Goal: Task Accomplishment & Management: Use online tool/utility

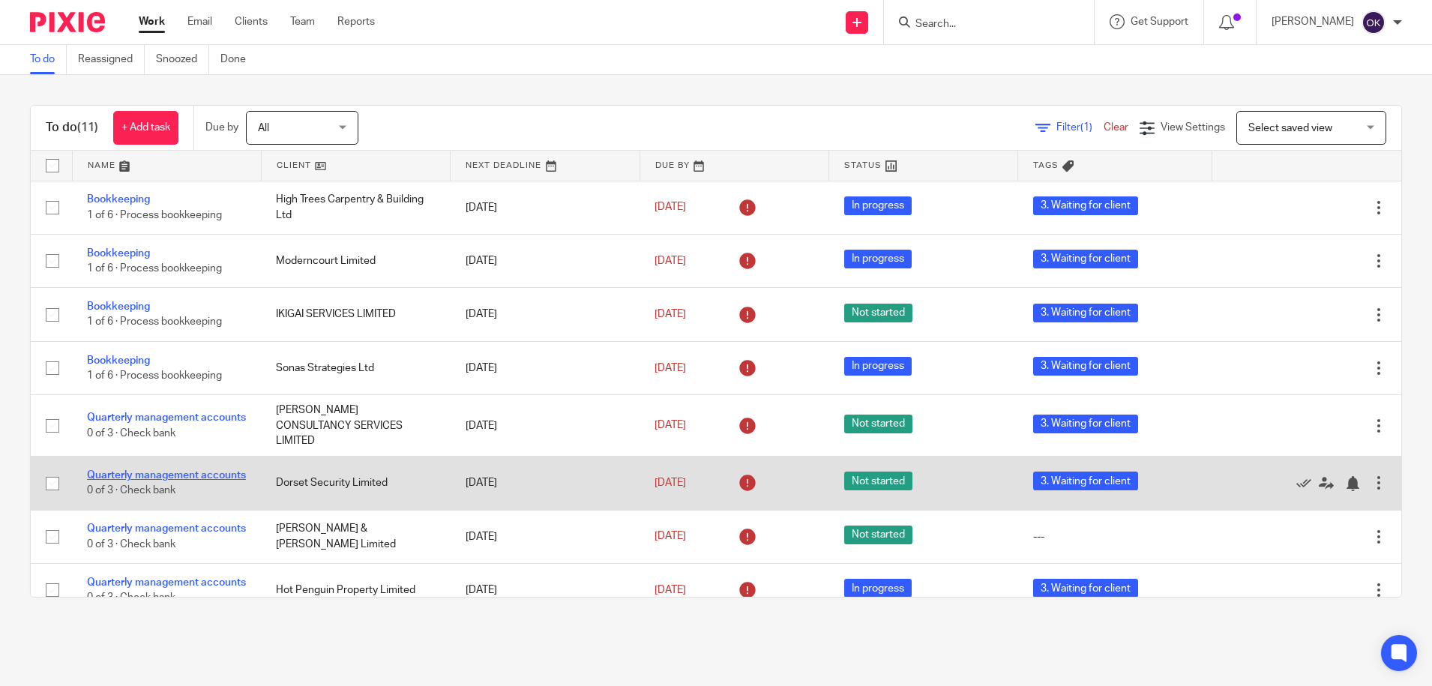
click at [196, 470] on link "Quarterly management accounts" at bounding box center [166, 475] width 159 height 10
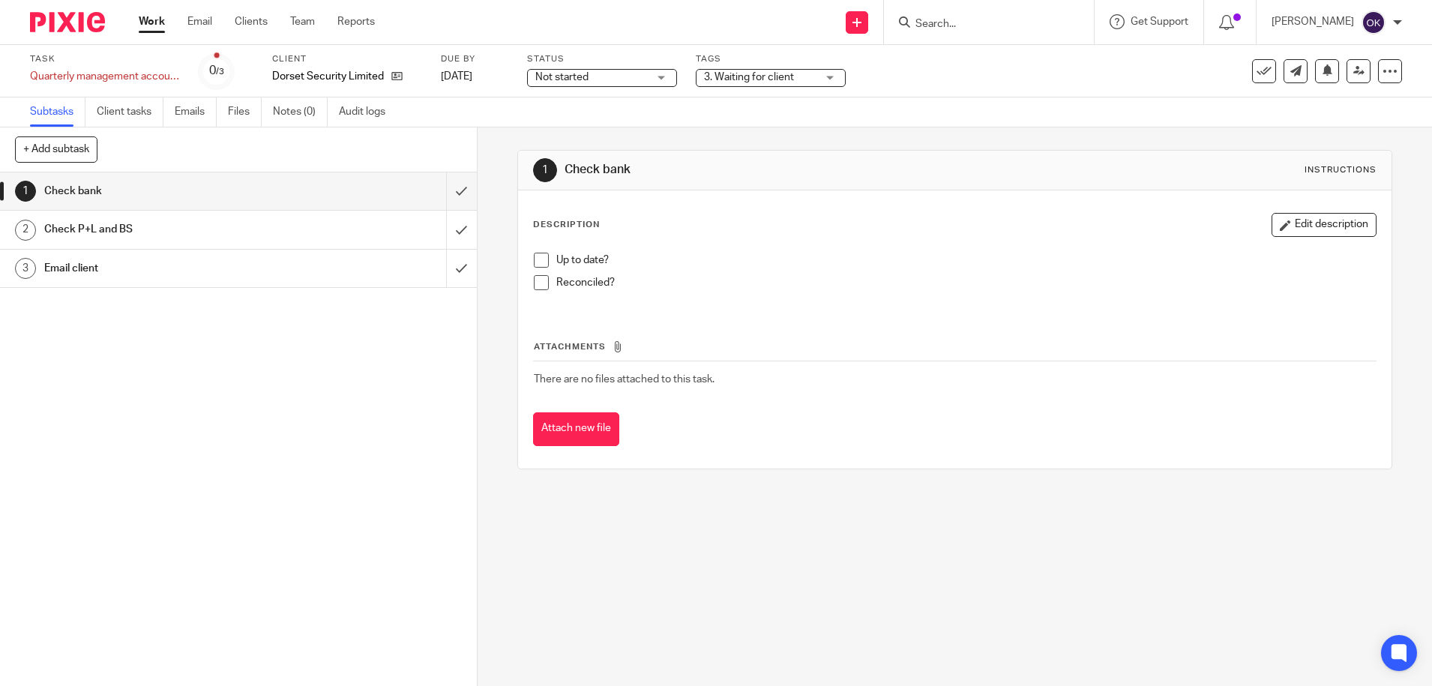
click at [577, 72] on span "Not started" at bounding box center [561, 77] width 53 height 10
click at [582, 129] on span "In progress" at bounding box center [564, 132] width 52 height 10
click at [81, 28] on img at bounding box center [67, 22] width 75 height 20
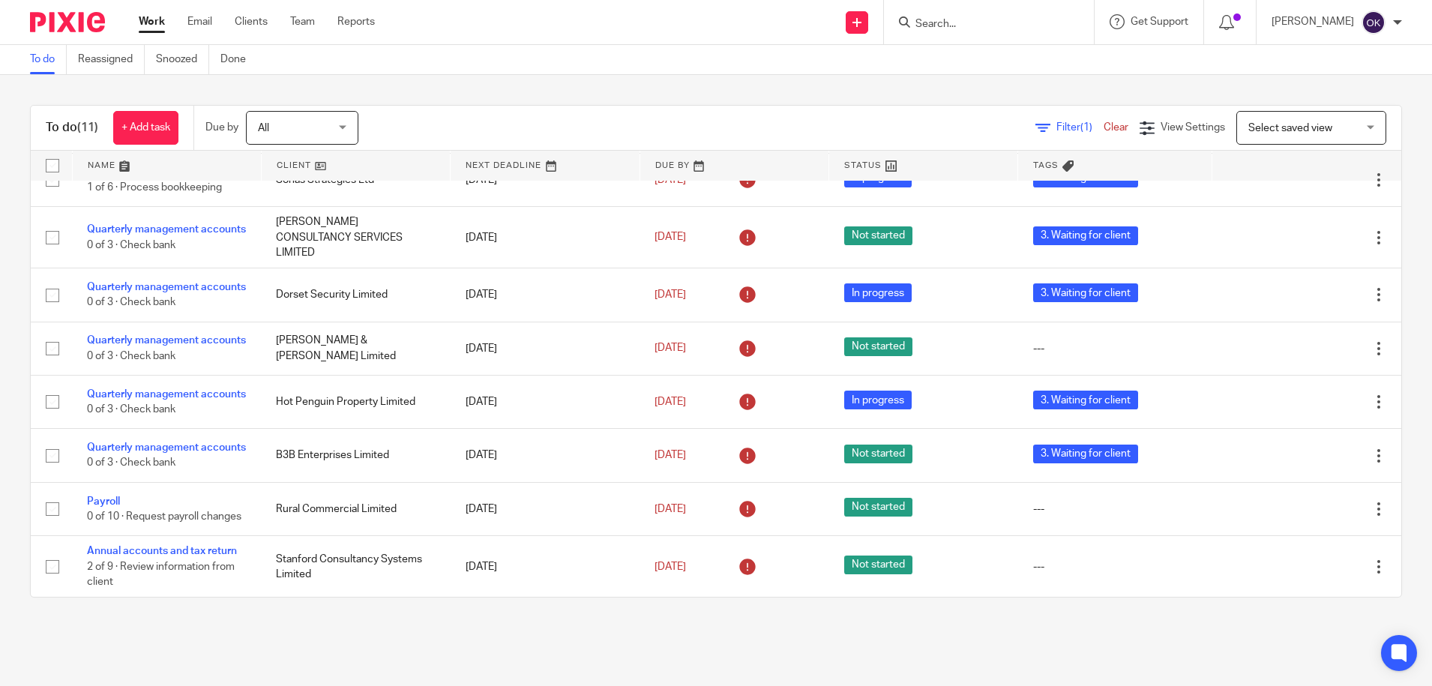
scroll to position [229, 0]
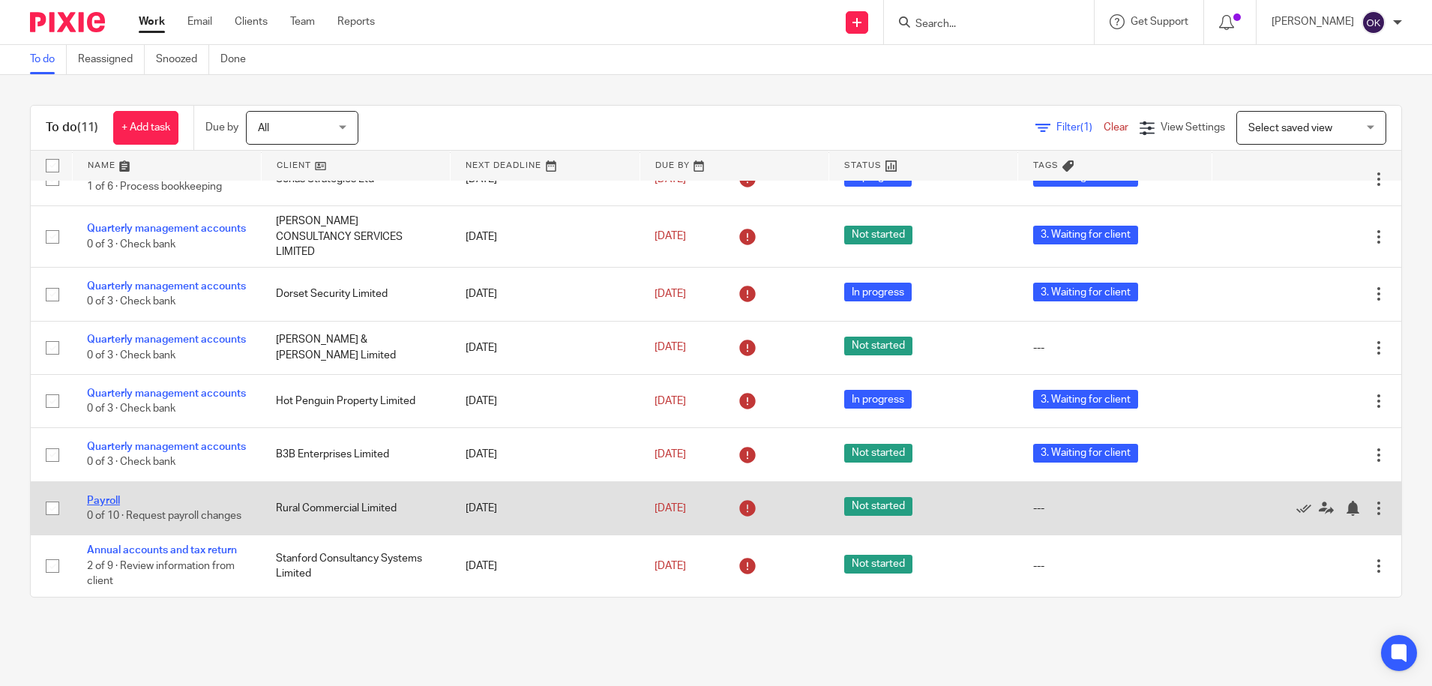
click at [115, 496] on link "Payroll" at bounding box center [103, 501] width 33 height 10
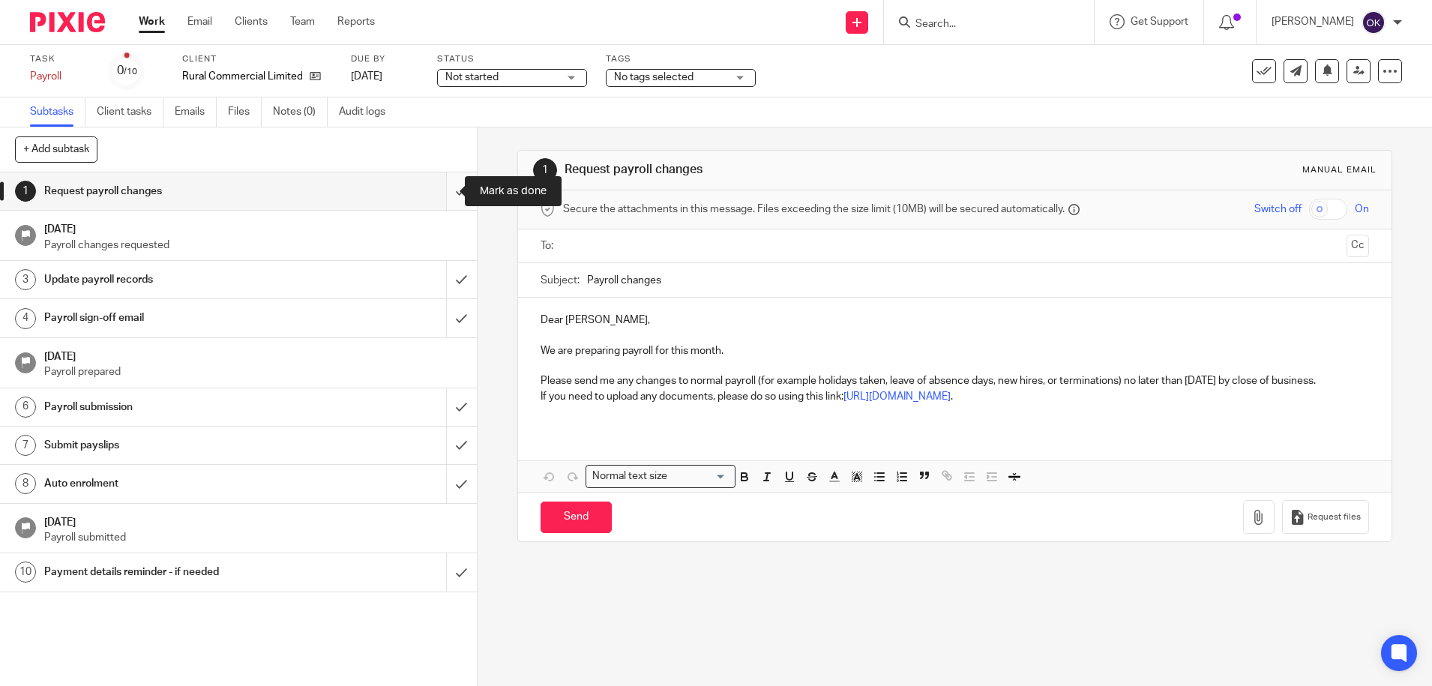
click at [439, 191] on input "submit" at bounding box center [238, 190] width 477 height 37
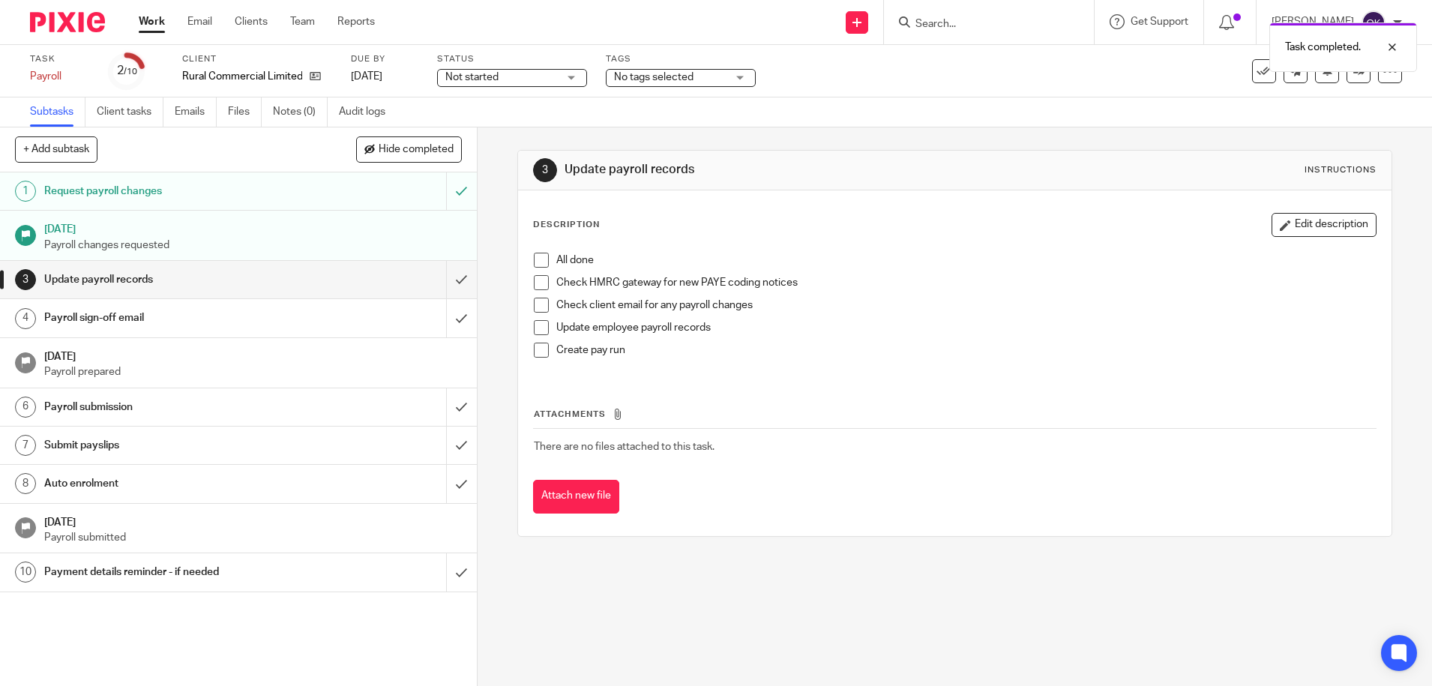
click at [536, 260] on span at bounding box center [541, 260] width 15 height 15
click at [535, 278] on span at bounding box center [541, 282] width 15 height 15
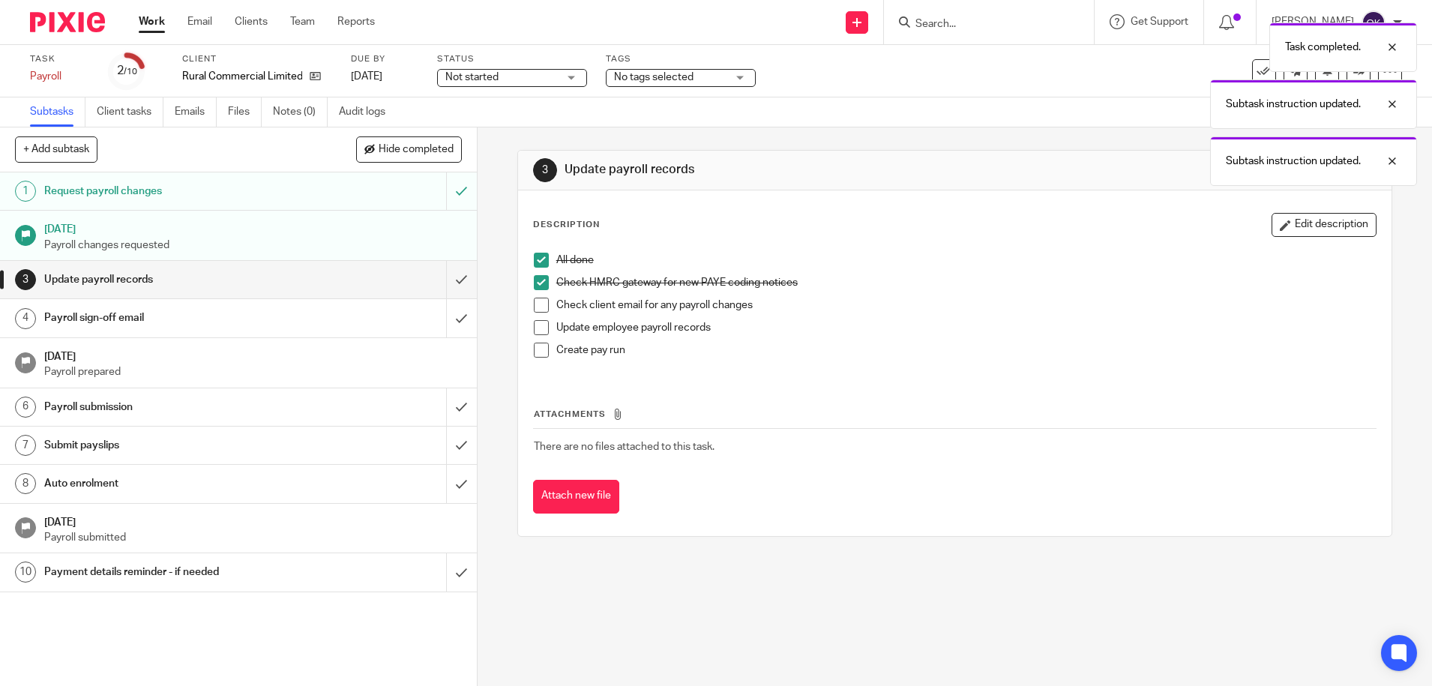
click at [534, 302] on span at bounding box center [541, 305] width 15 height 15
click at [535, 328] on span at bounding box center [541, 327] width 15 height 15
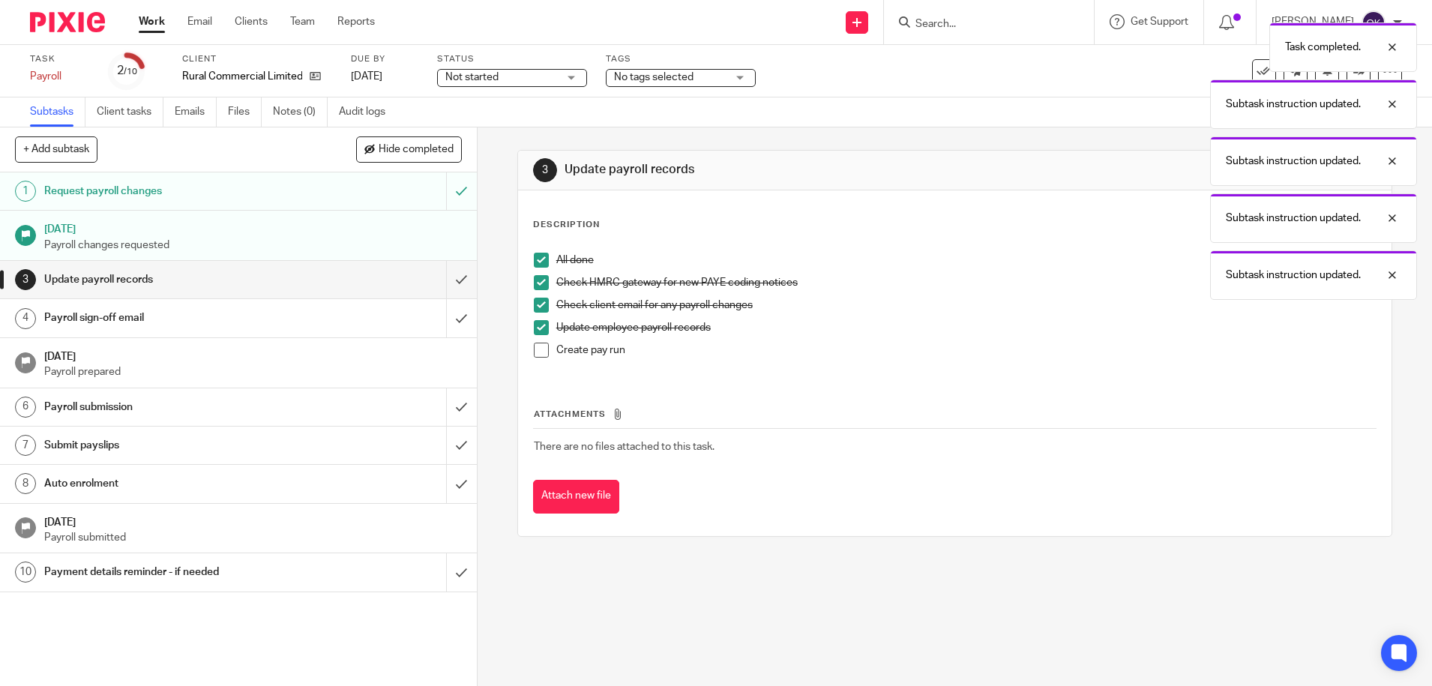
click at [534, 349] on span at bounding box center [541, 350] width 15 height 15
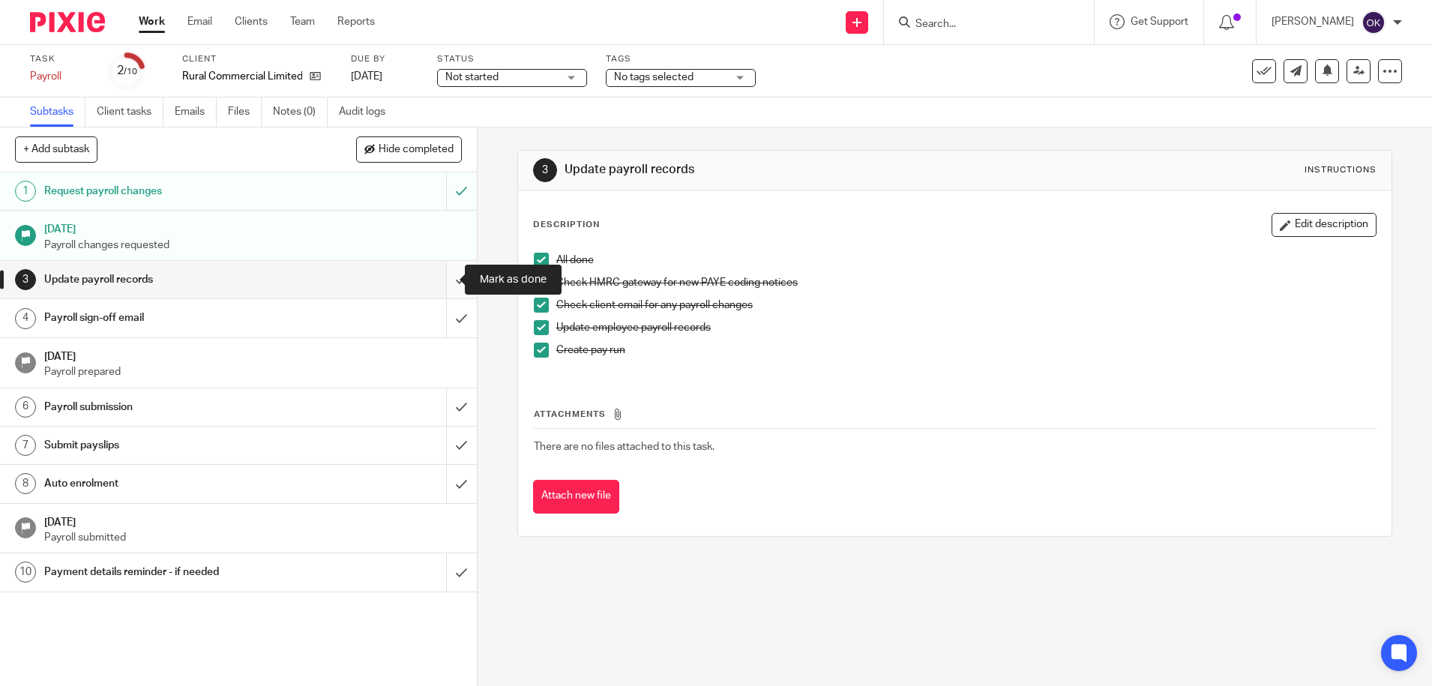
click at [445, 275] on input "submit" at bounding box center [238, 279] width 477 height 37
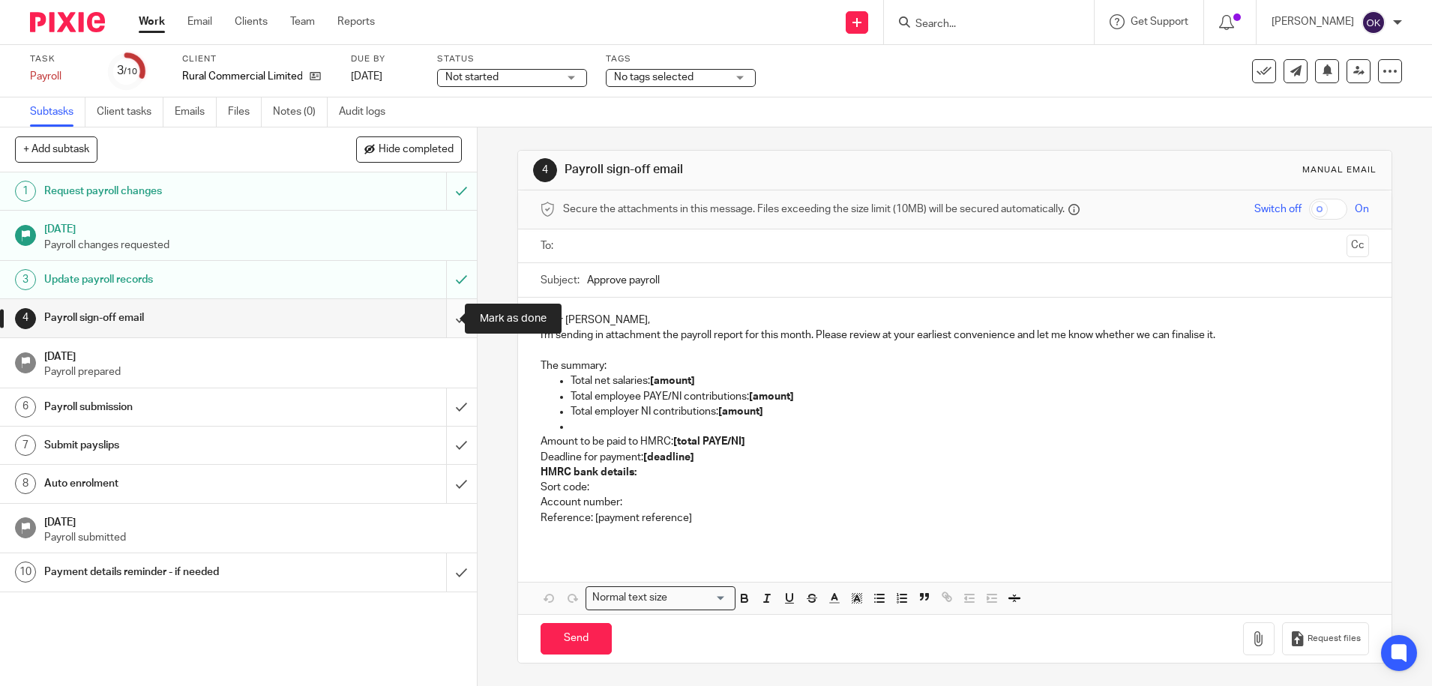
click at [446, 313] on input "submit" at bounding box center [238, 317] width 477 height 37
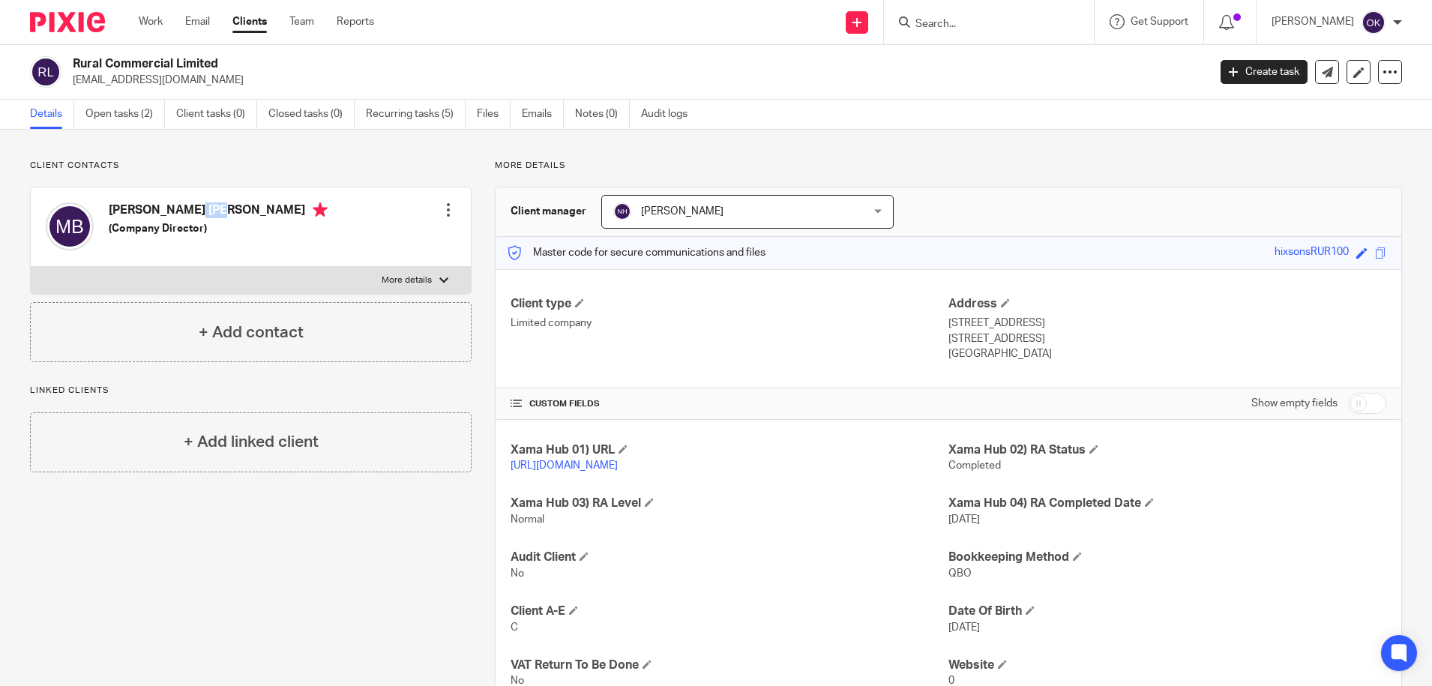
drag, startPoint x: 153, startPoint y: 213, endPoint x: 127, endPoint y: 211, distance: 26.3
click at [127, 211] on h4 "[PERSON_NAME] [PERSON_NAME]" at bounding box center [218, 211] width 219 height 19
drag, startPoint x: 127, startPoint y: 211, endPoint x: 153, endPoint y: 214, distance: 26.4
click at [153, 214] on h4 "Matthew John Banks" at bounding box center [218, 211] width 219 height 19
drag, startPoint x: 156, startPoint y: 211, endPoint x: 113, endPoint y: 210, distance: 42.7
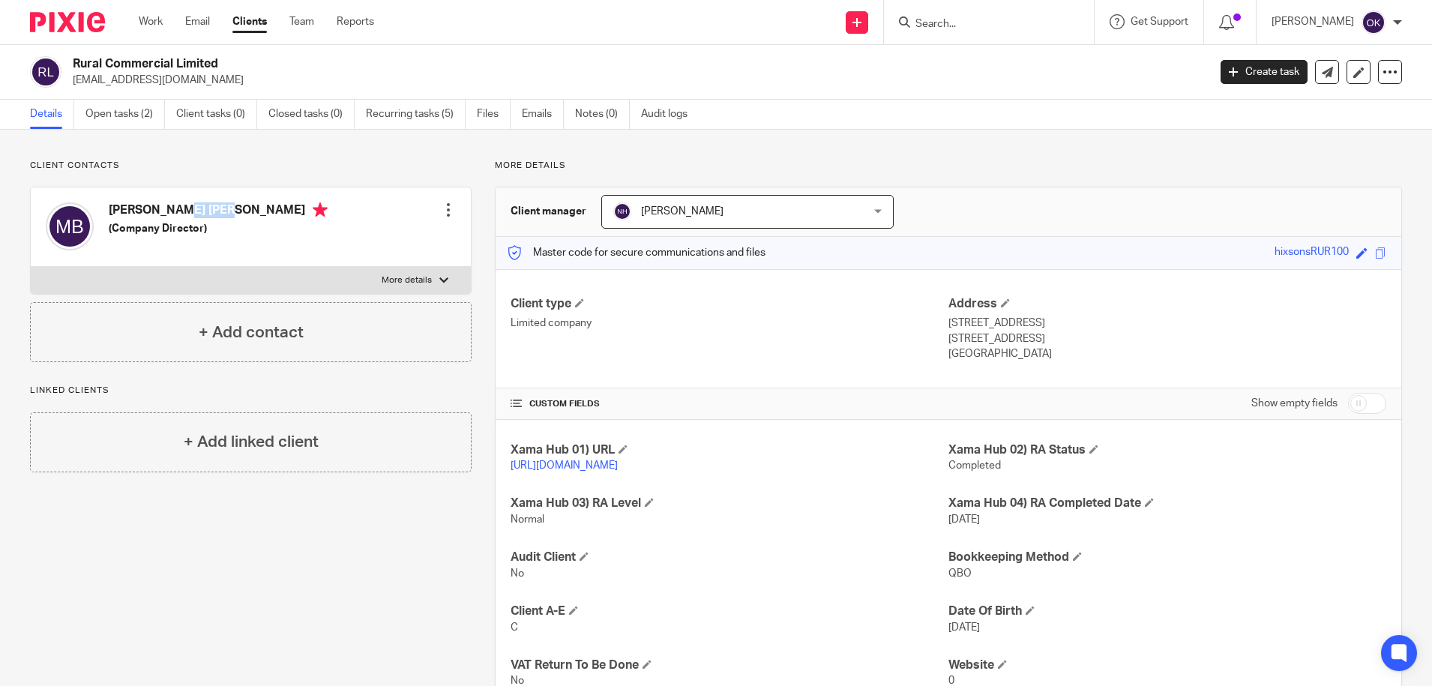
click at [113, 210] on h4 "Matthew John Banks" at bounding box center [218, 211] width 219 height 19
copy h4 "Matthew"
drag, startPoint x: 164, startPoint y: 80, endPoint x: 74, endPoint y: 76, distance: 90.0
click at [74, 76] on p "mattb@hotmail.ch" at bounding box center [635, 80] width 1125 height 15
drag, startPoint x: 74, startPoint y: 76, endPoint x: 88, endPoint y: 78, distance: 14.3
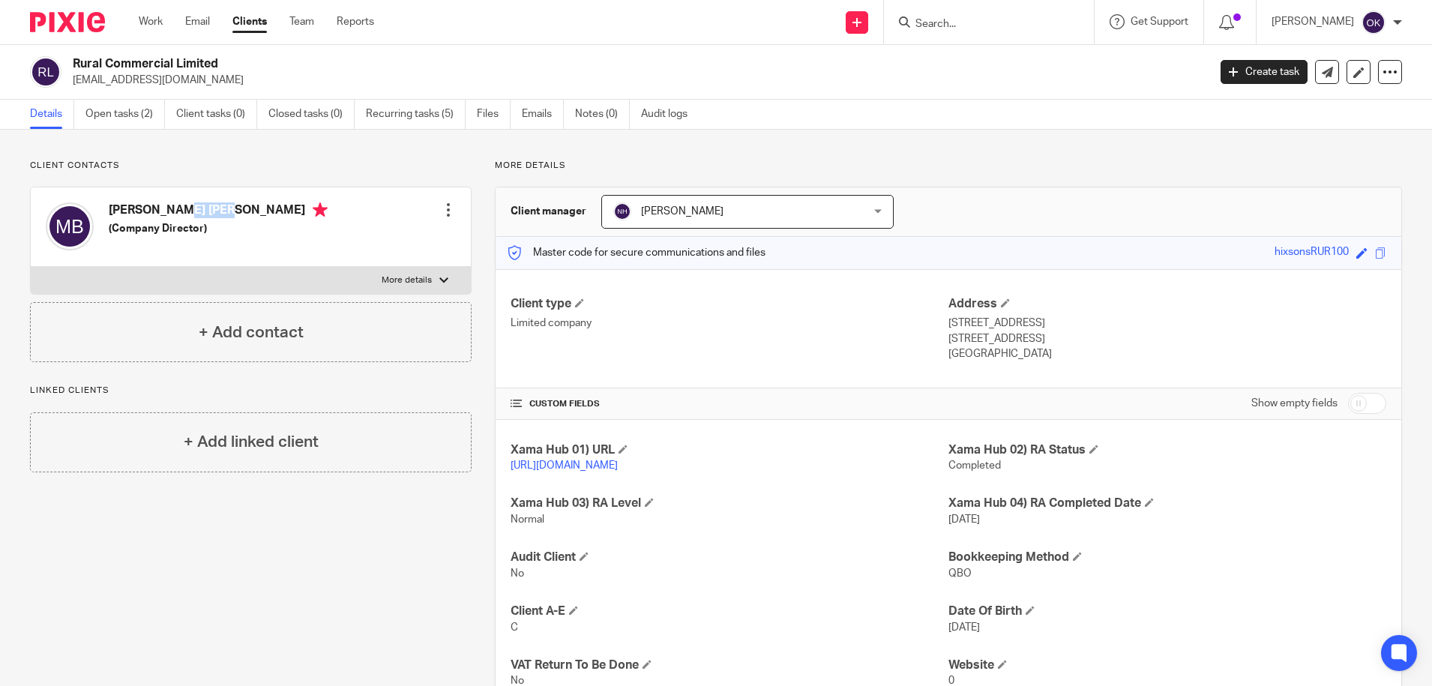
copy p "mattb@hotmail.ch"
drag, startPoint x: 1334, startPoint y: 247, endPoint x: 1297, endPoint y: 253, distance: 37.4
click at [1297, 253] on div "hixsonsRUR100" at bounding box center [1312, 252] width 74 height 17
copy div "RUR100"
click at [53, 14] on img at bounding box center [67, 22] width 75 height 20
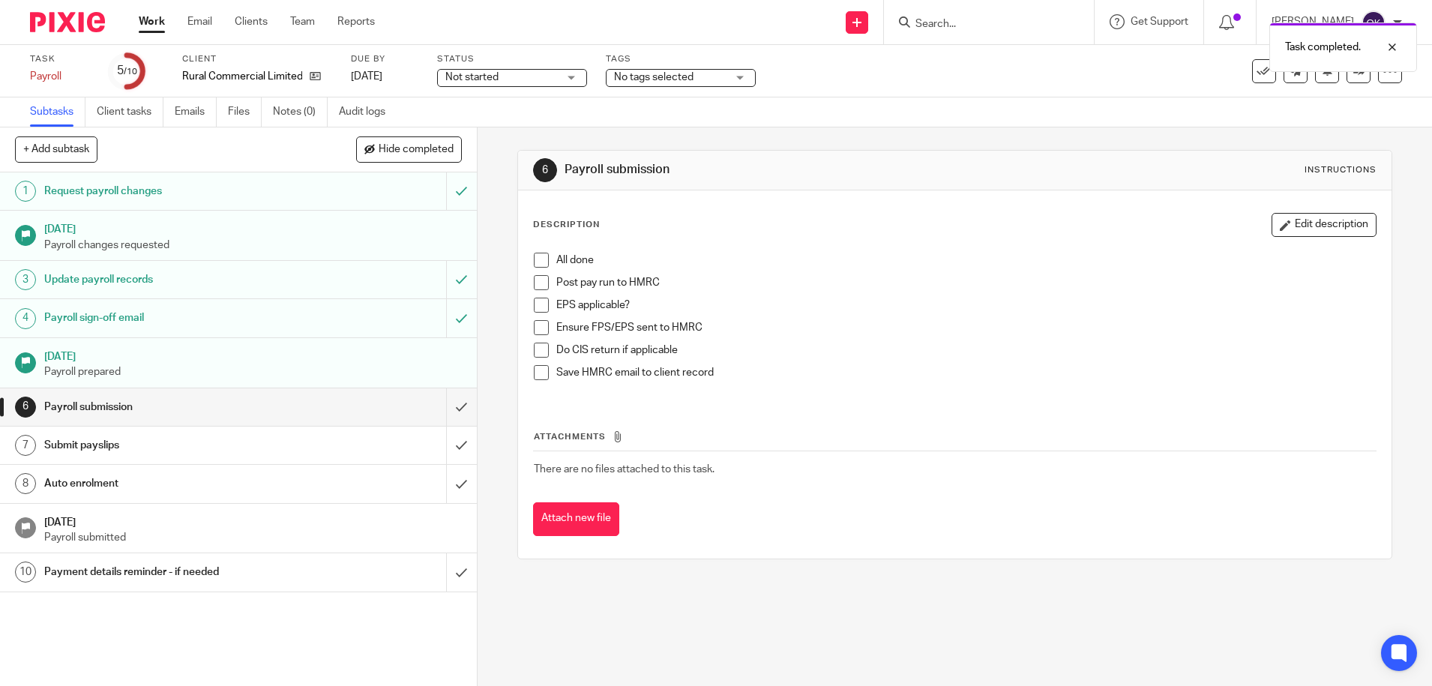
click at [527, 254] on div "All done Post pay run to HMRC EPS applicable? Ensure FPS/EPS sent to HMRC Do CI…" at bounding box center [954, 322] width 857 height 154
click at [534, 260] on span at bounding box center [541, 260] width 15 height 15
drag, startPoint x: 533, startPoint y: 283, endPoint x: 536, endPoint y: 299, distance: 16.8
click at [534, 283] on span at bounding box center [541, 282] width 15 height 15
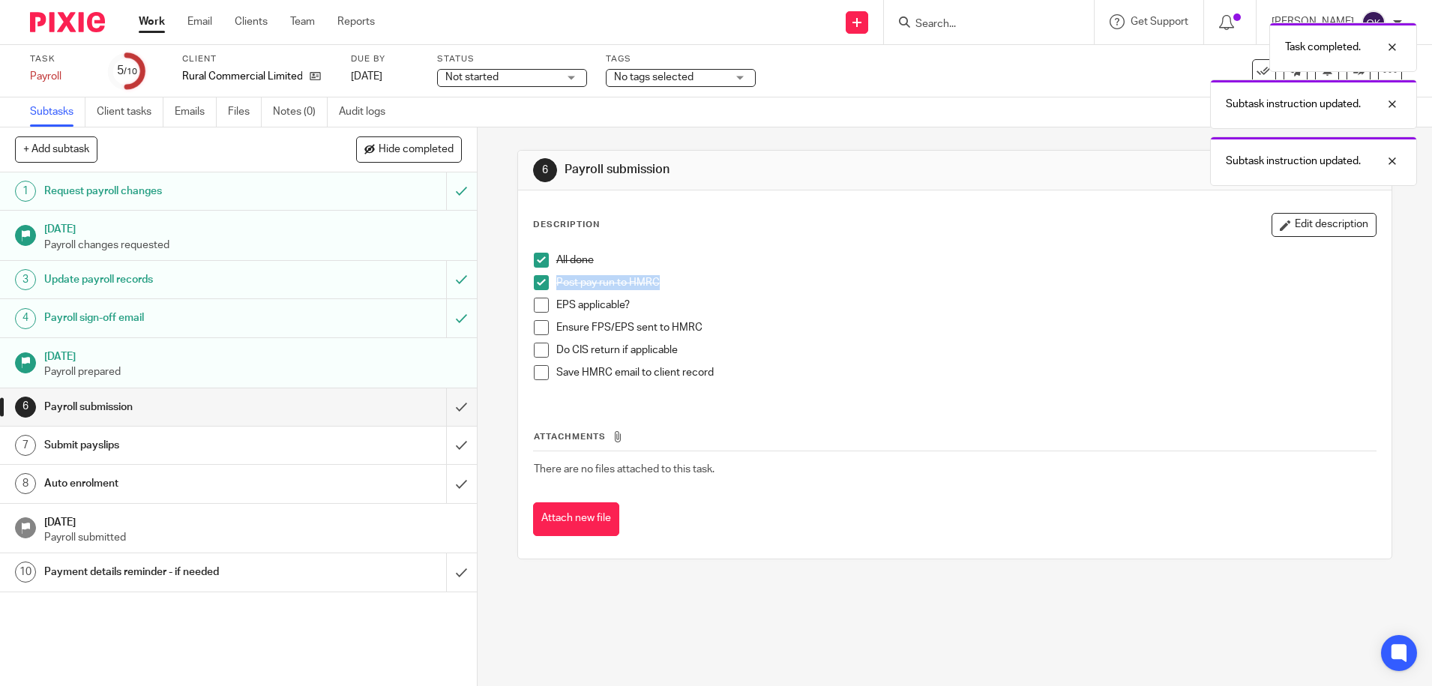
click at [537, 330] on span at bounding box center [541, 327] width 15 height 15
click at [534, 300] on span at bounding box center [541, 305] width 15 height 15
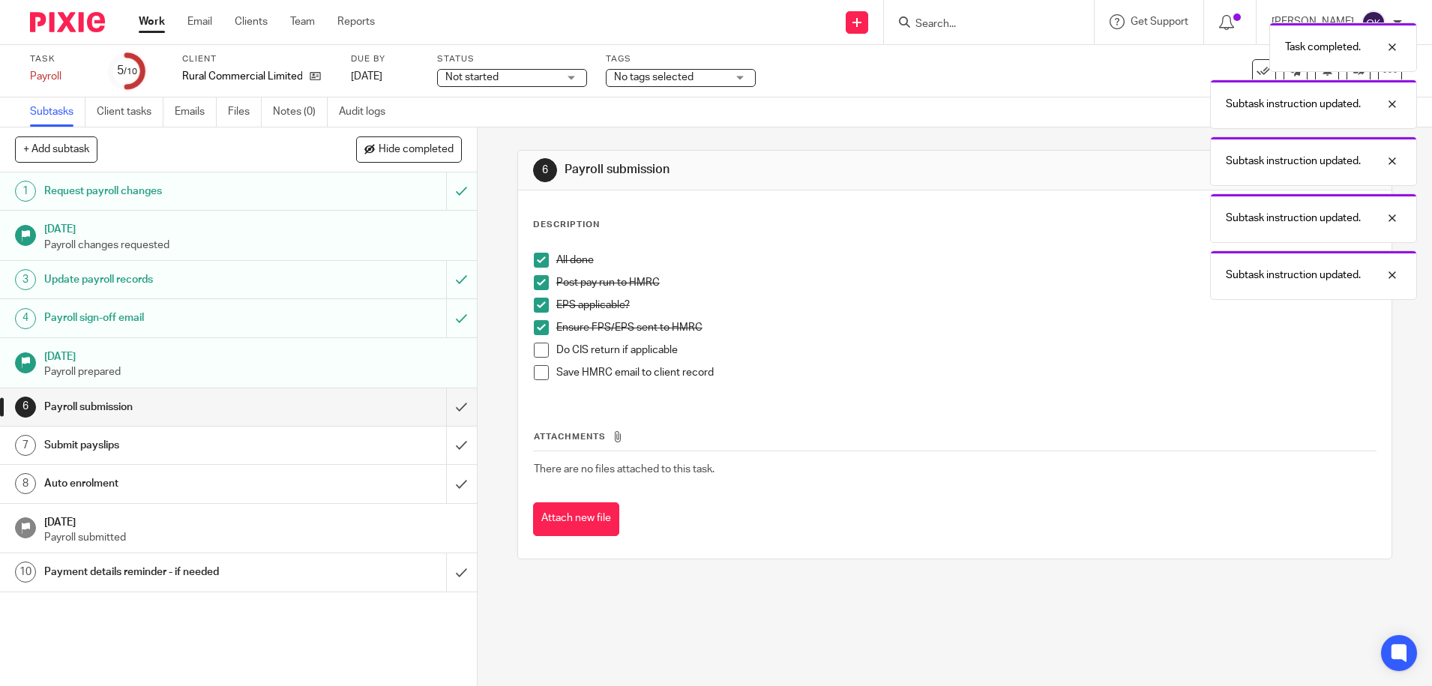
click at [534, 349] on span at bounding box center [541, 350] width 15 height 15
click at [534, 376] on span at bounding box center [541, 372] width 15 height 15
click at [441, 409] on input "submit" at bounding box center [238, 406] width 477 height 37
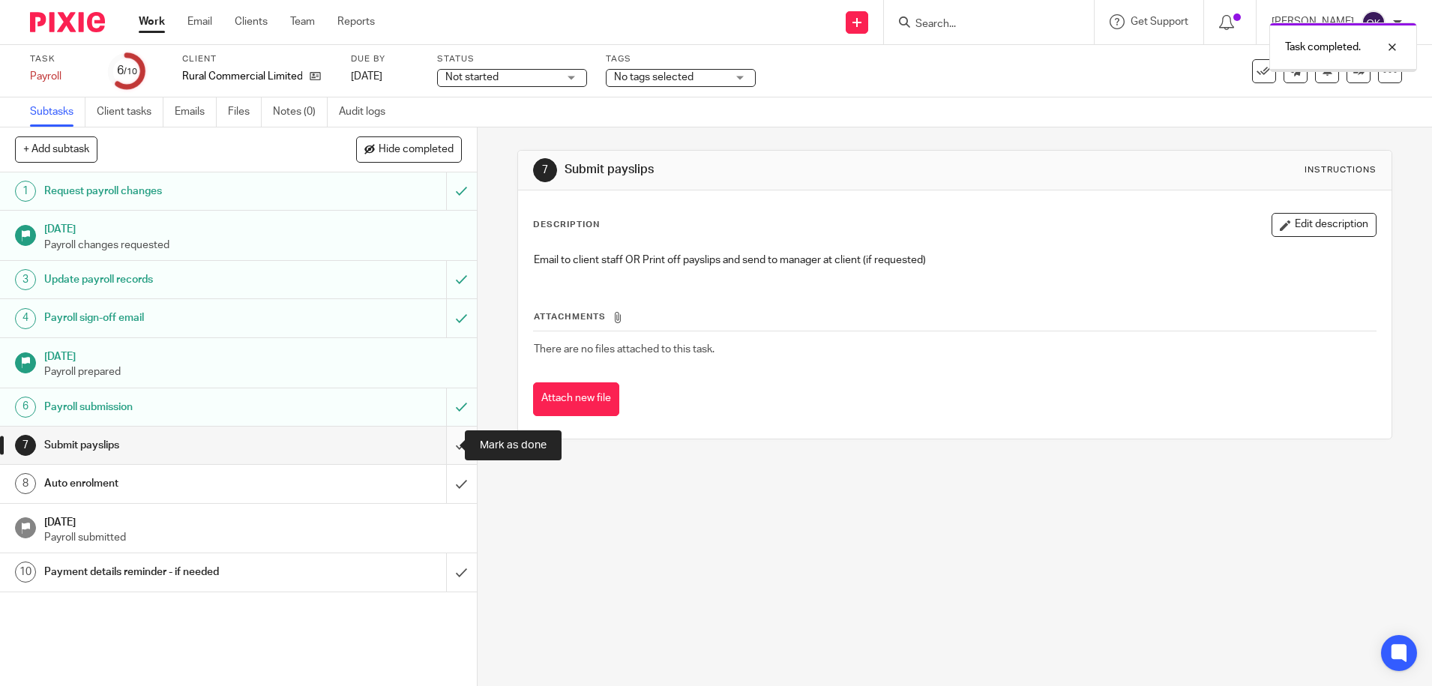
click at [443, 452] on input "submit" at bounding box center [238, 445] width 477 height 37
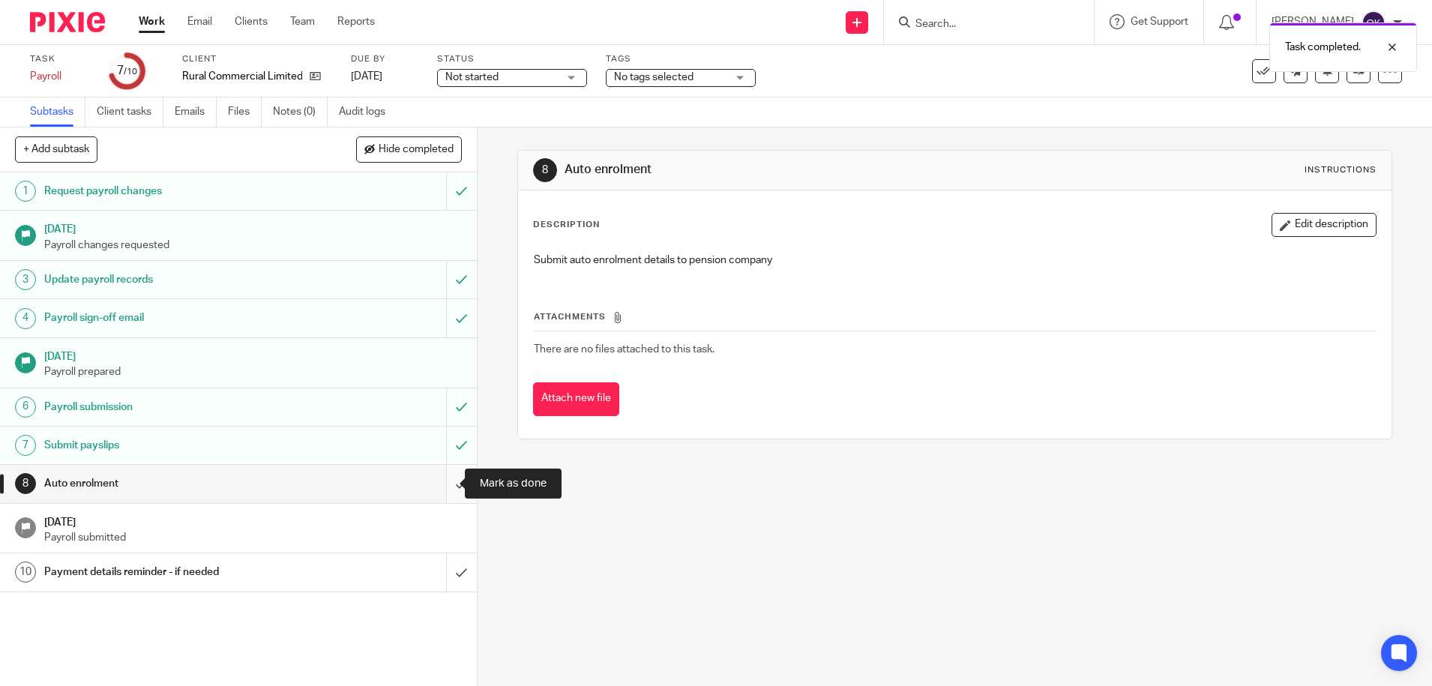
click at [441, 481] on input "submit" at bounding box center [238, 483] width 477 height 37
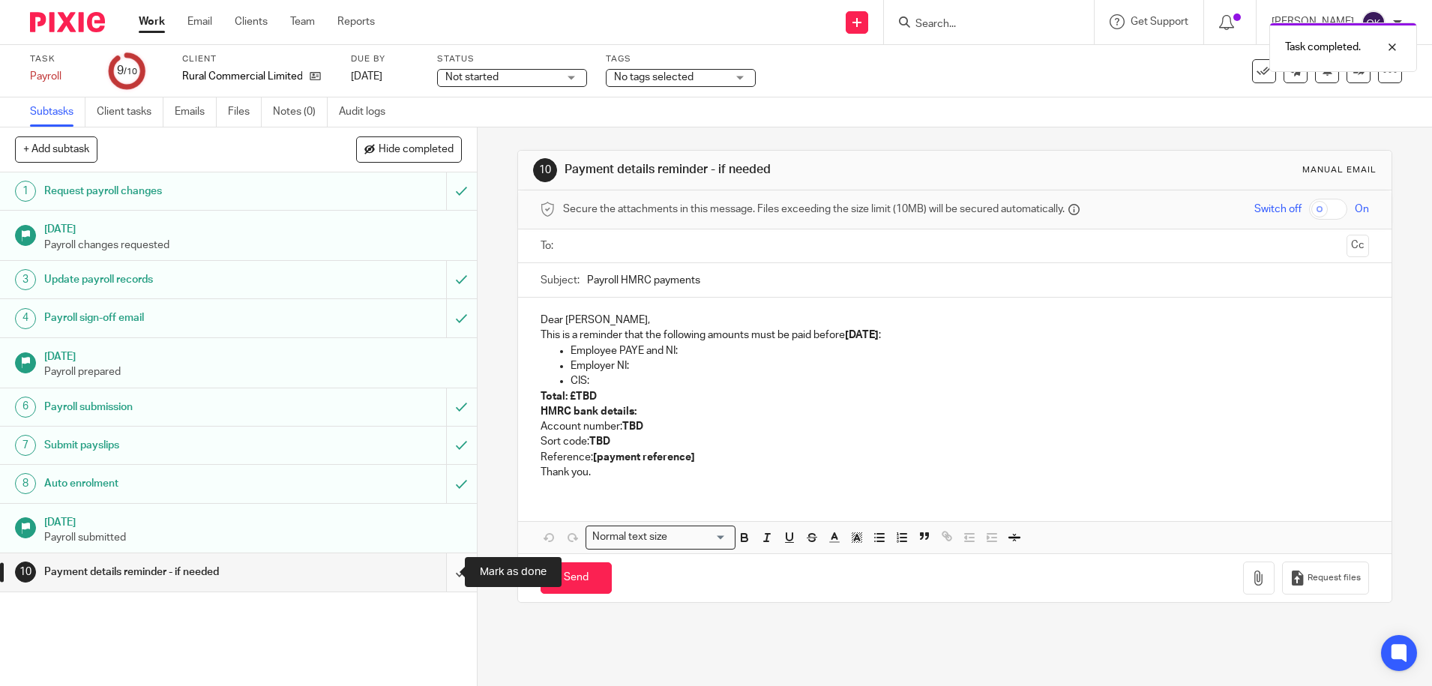
click at [451, 574] on input "submit" at bounding box center [238, 571] width 477 height 37
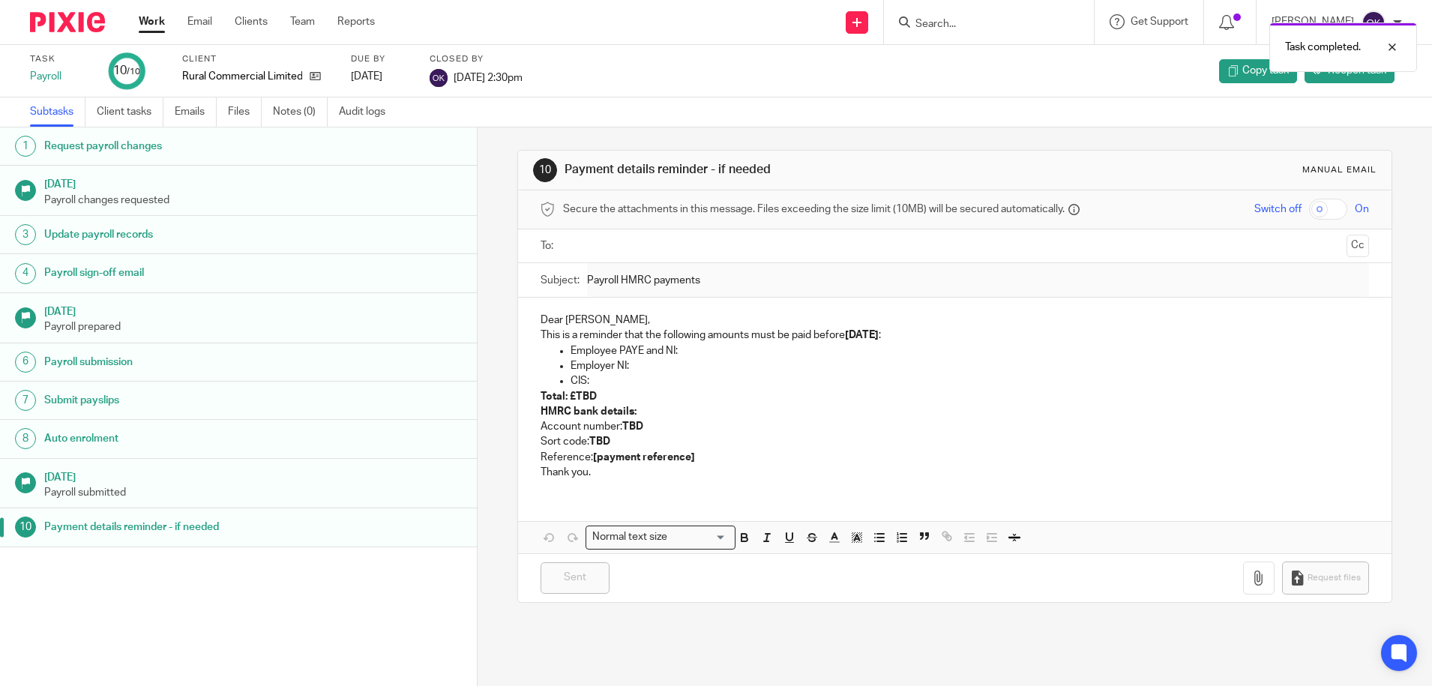
click at [73, 19] on img at bounding box center [67, 22] width 75 height 20
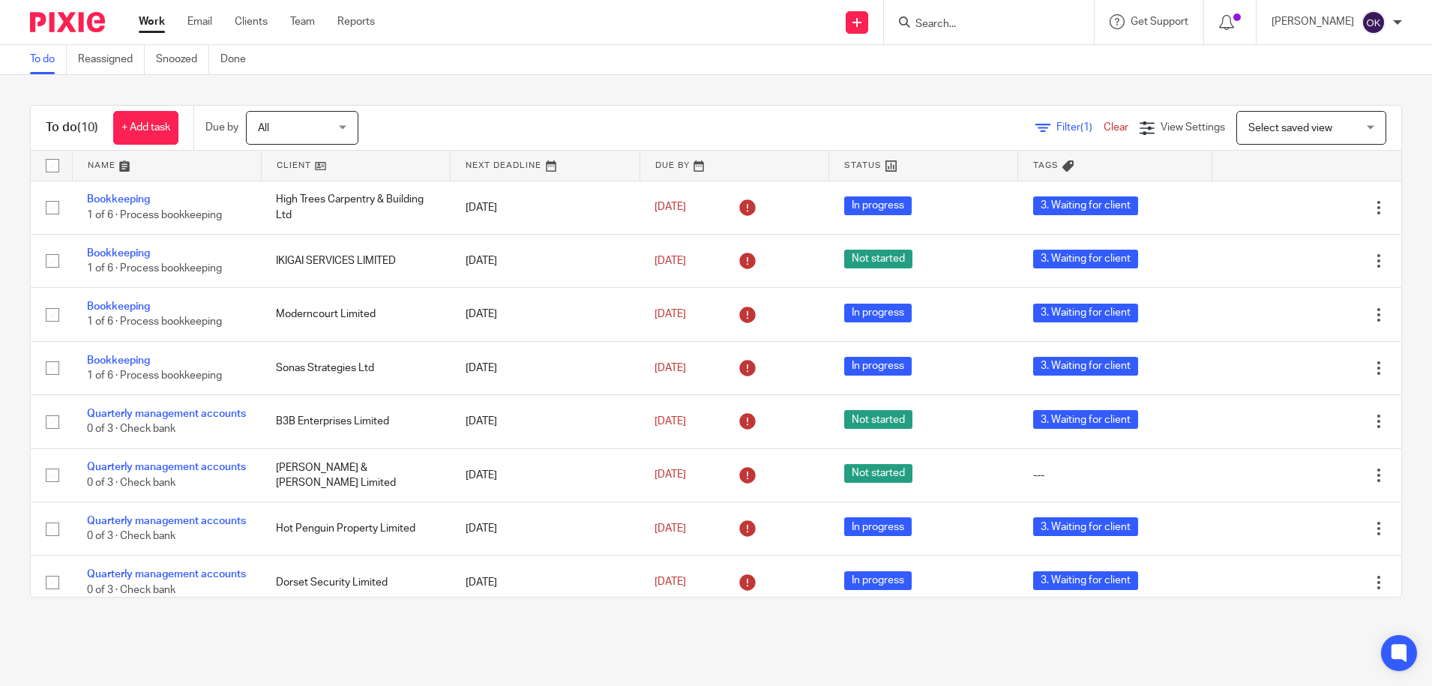
click at [1104, 127] on link "Clear" at bounding box center [1116, 127] width 25 height 10
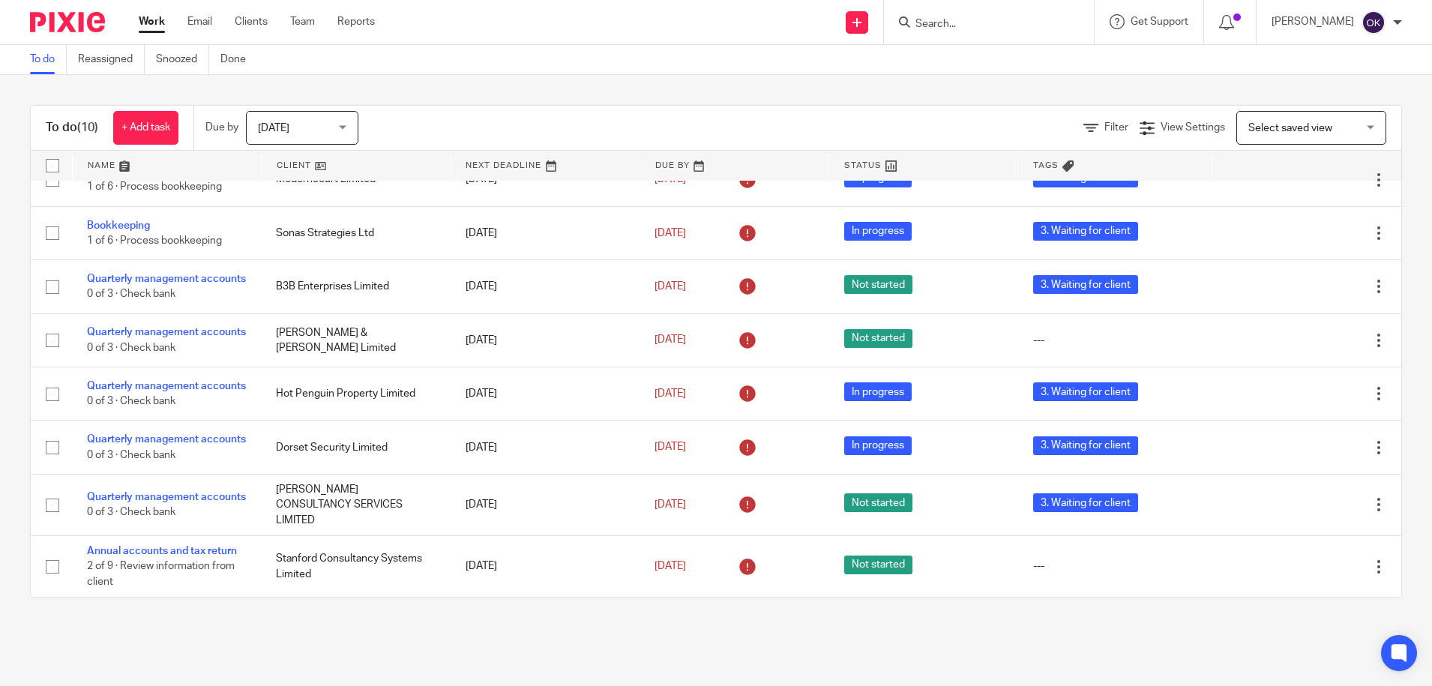
scroll to position [74, 0]
